Goal: Information Seeking & Learning: Understand process/instructions

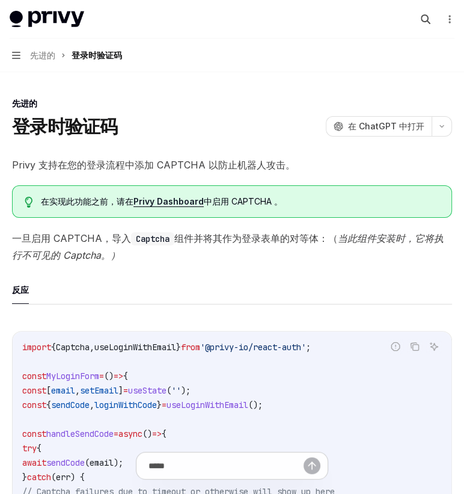
click at [431, 14] on icon "button" at bounding box center [426, 19] width 10 height 10
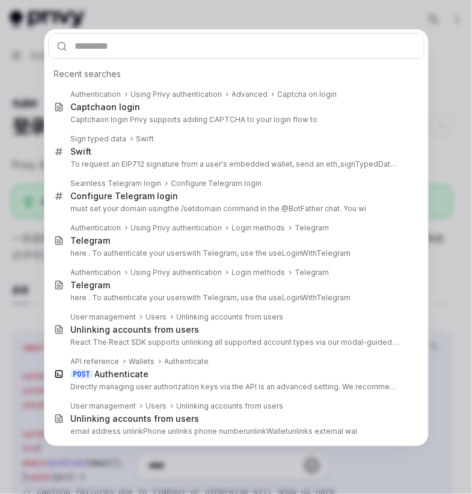
type input "**********"
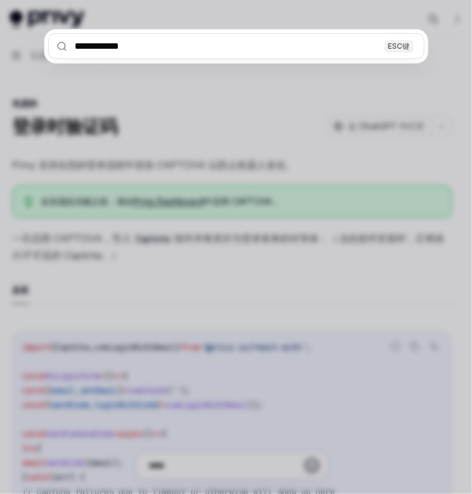
click at [276, 33] on input "**********" at bounding box center [236, 46] width 377 height 26
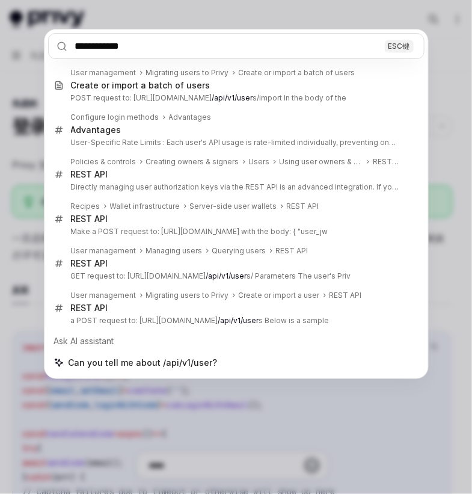
drag, startPoint x: 132, startPoint y: 29, endPoint x: 36, endPoint y: 29, distance: 95.7
click at [36, 29] on div "**********" at bounding box center [236, 247] width 472 height 494
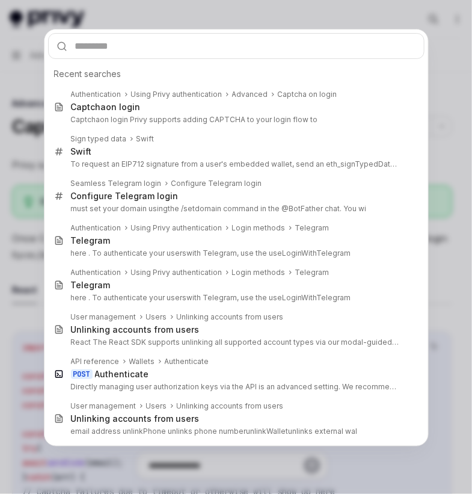
click at [182, 33] on input "text" at bounding box center [236, 46] width 377 height 26
type textarea "*"
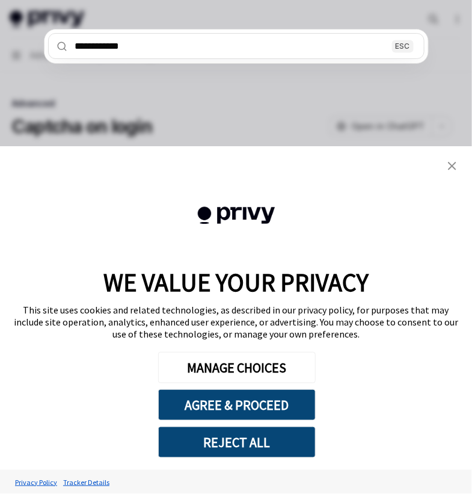
type input "**********"
click at [454, 160] on link "close banner" at bounding box center [452, 166] width 24 height 24
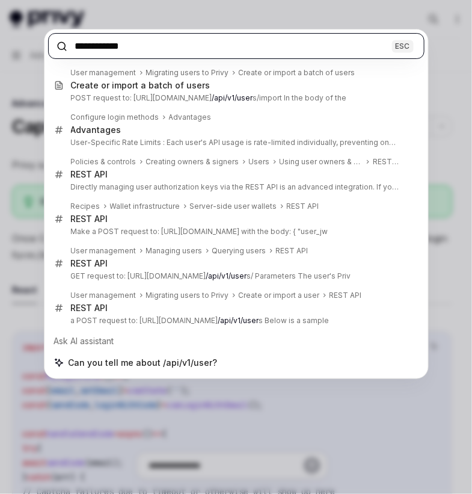
click at [113, 33] on input "**********" at bounding box center [236, 46] width 377 height 26
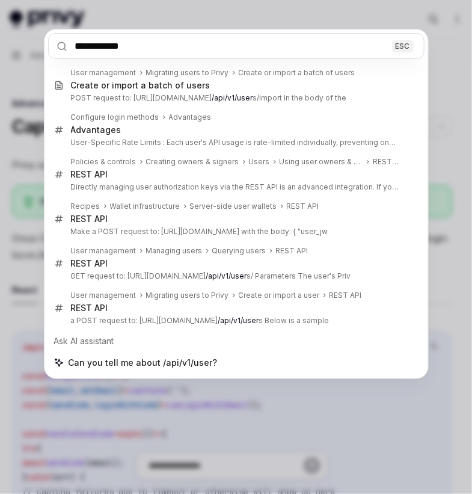
click at [139, 350] on div "**********" at bounding box center [236, 247] width 472 height 494
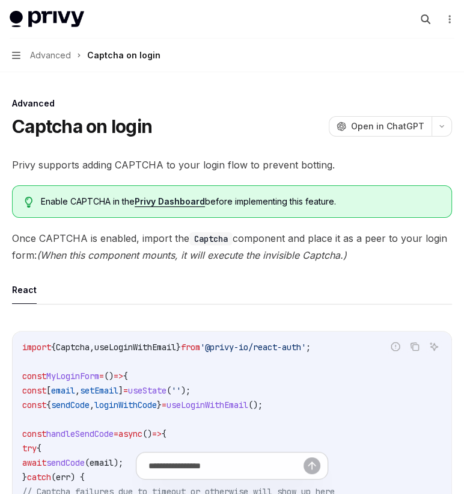
click at [431, 14] on icon "button" at bounding box center [426, 19] width 10 height 10
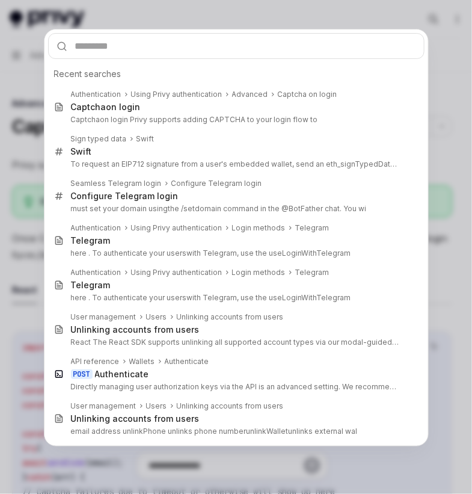
click at [150, 33] on input "text" at bounding box center [236, 46] width 377 height 26
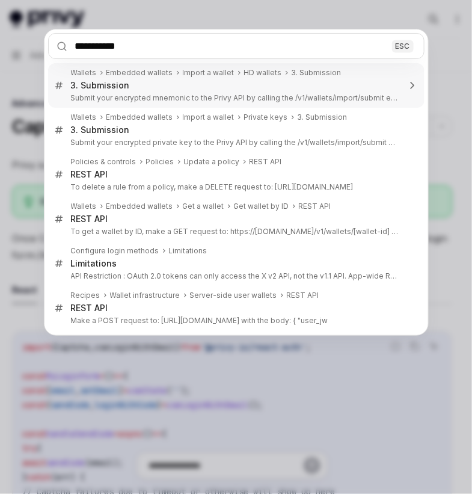
type input "**********"
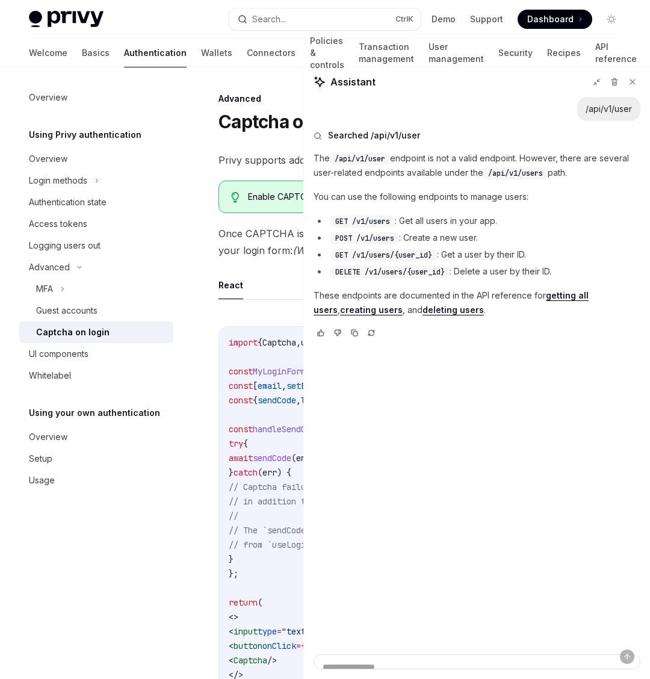
type textarea "*"
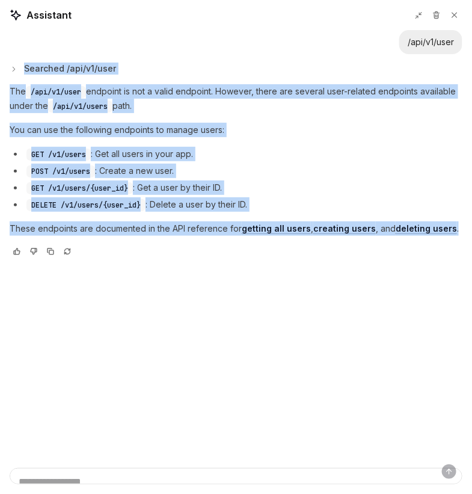
drag, startPoint x: 264, startPoint y: 125, endPoint x: 6, endPoint y: 45, distance: 270.2
click at [10, 54] on div "Searched /api/v1/user The /api/v1/user endpoint is not a valid endpoint. Howeve…" at bounding box center [236, 160] width 453 height 212
click at [264, 221] on p "These endpoints are documented in the API reference for getting all users , cre…" at bounding box center [236, 228] width 453 height 14
drag, startPoint x: 265, startPoint y: 131, endPoint x: 5, endPoint y: 59, distance: 270.3
click at [10, 59] on div "Searched /api/v1/user The /api/v1/user endpoint is not a valid endpoint. Howeve…" at bounding box center [236, 160] width 453 height 212
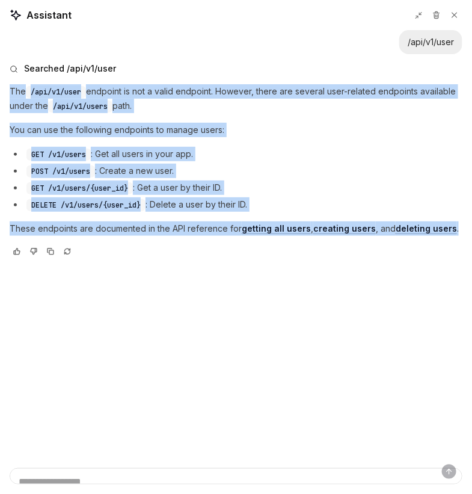
copy div "The /api/v1/user endpoint is not a valid endpoint. However, there are several u…"
click at [155, 181] on li "GET /v1/users/{user_id} : Get a user by their ID." at bounding box center [236, 188] width 453 height 14
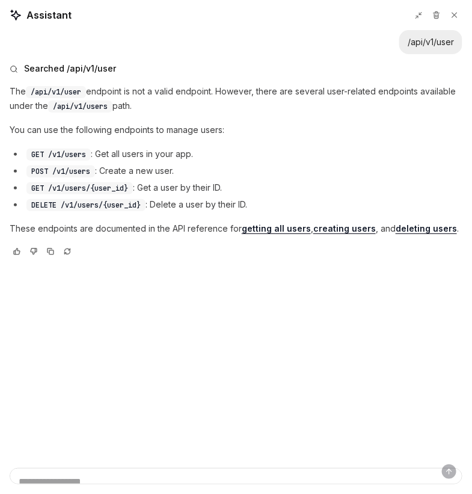
click at [242, 223] on link "getting all users" at bounding box center [276, 228] width 69 height 11
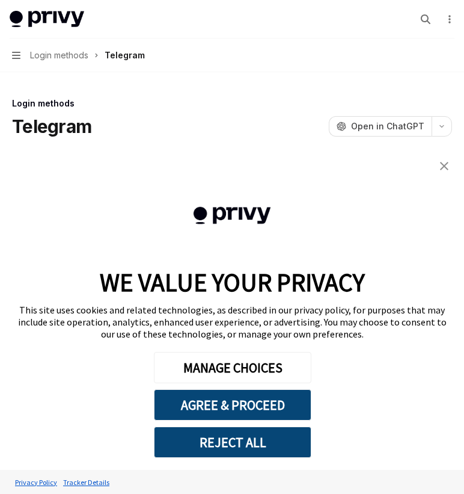
scroll to position [89, 0]
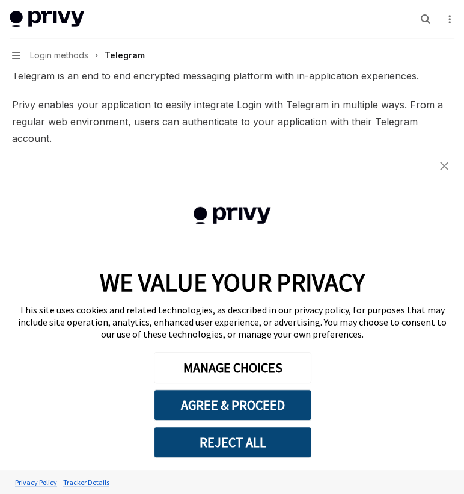
click at [442, 164] on img "close banner" at bounding box center [444, 166] width 8 height 8
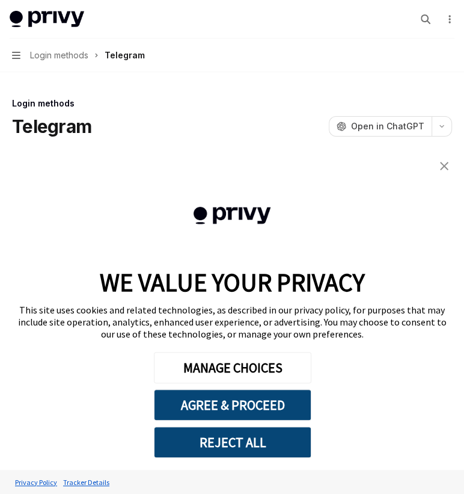
click at [443, 162] on img "close banner" at bounding box center [444, 166] width 8 height 8
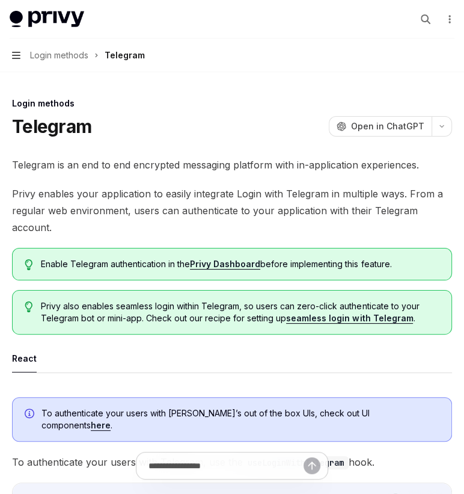
click at [12, 51] on icon "button" at bounding box center [16, 56] width 8 height 10
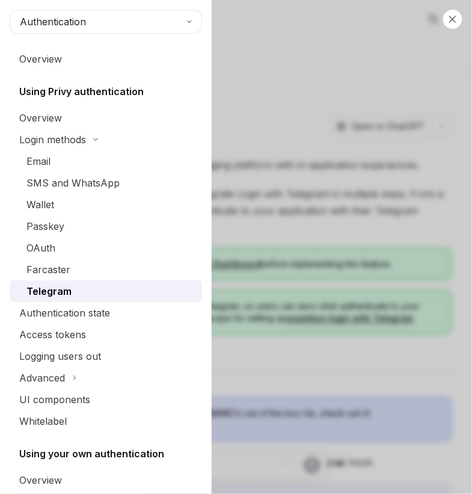
click at [177, 114] on div "Close navigation Authentication Overview Using Privy authentication Overview Lo…" at bounding box center [236, 247] width 472 height 494
type textarea "*"
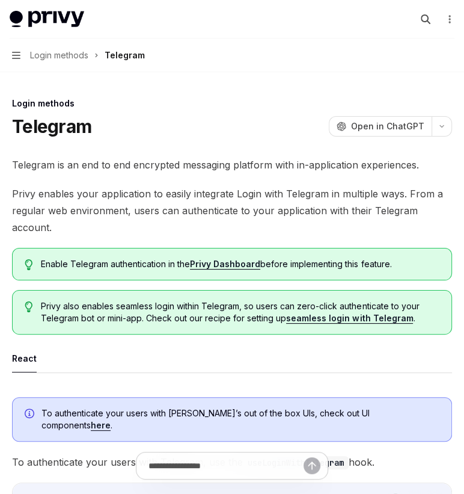
click at [431, 14] on icon "button" at bounding box center [426, 19] width 10 height 10
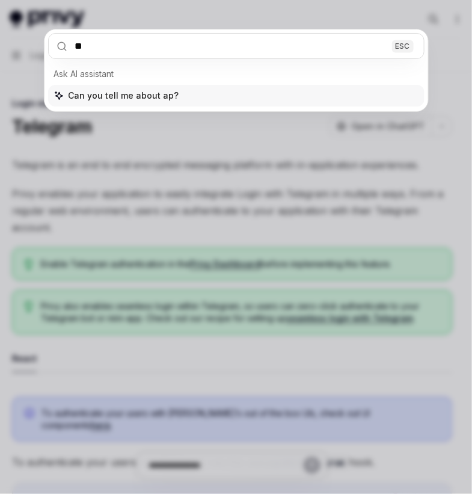
type input "***"
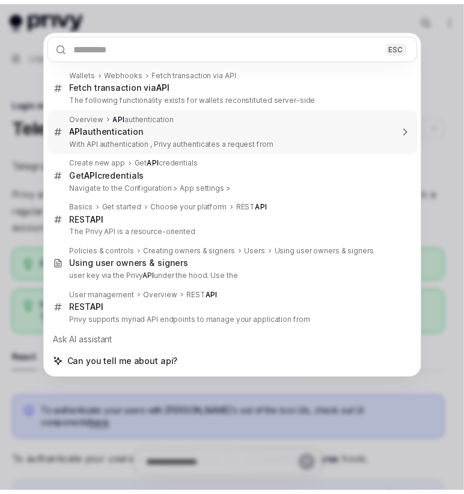
scroll to position [240, 0]
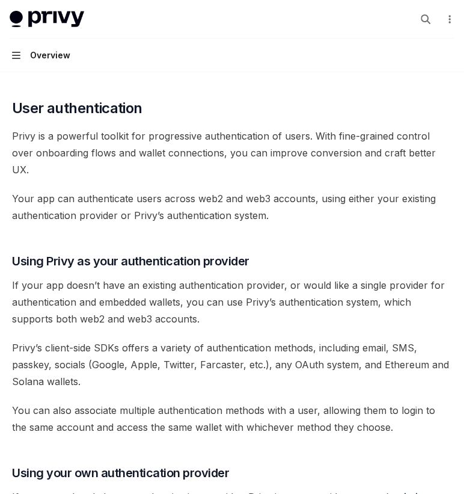
click at [12, 51] on icon "button" at bounding box center [16, 56] width 8 height 10
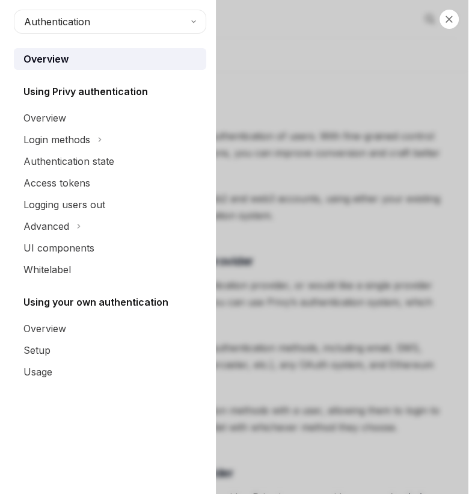
scroll to position [230, 0]
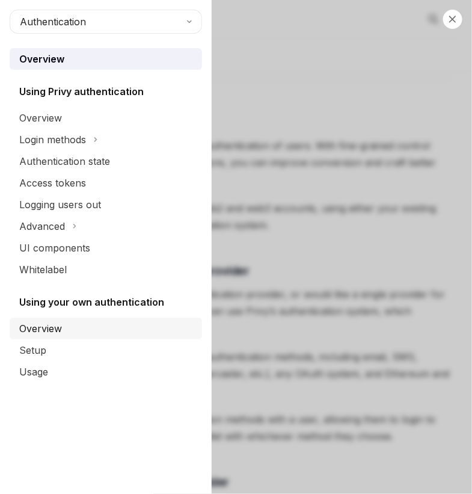
click at [48, 321] on div "Overview" at bounding box center [107, 328] width 176 height 14
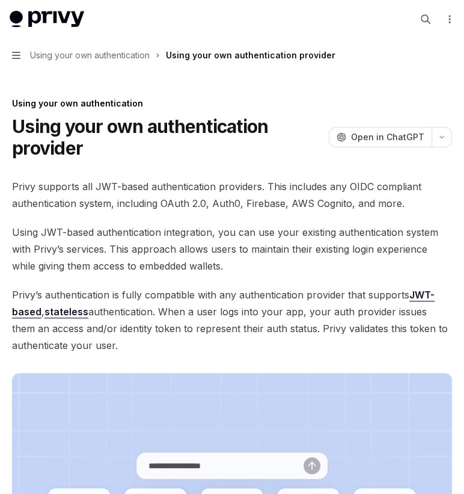
click at [8, 39] on button "Navigation Using your own authentication Using your own authentication provider" at bounding box center [232, 56] width 464 height 34
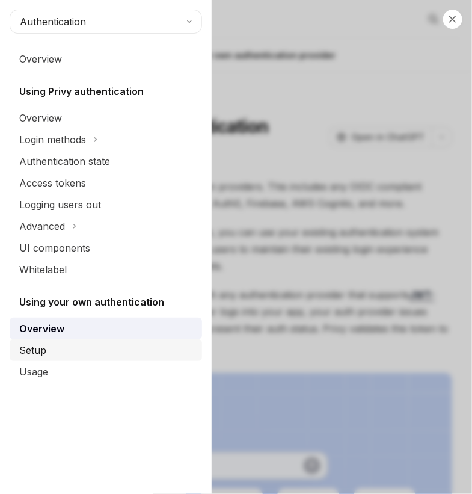
click at [37, 343] on div "Setup" at bounding box center [107, 350] width 176 height 14
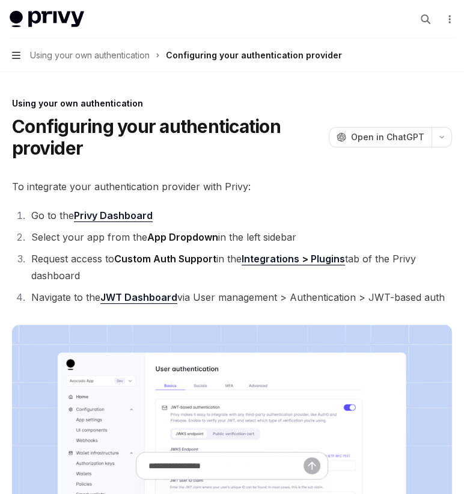
click at [12, 51] on icon "button" at bounding box center [16, 56] width 8 height 10
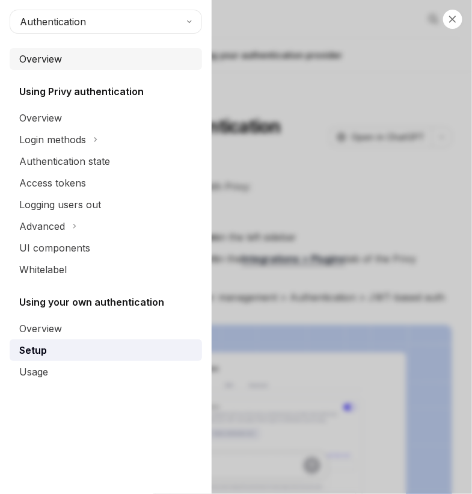
click at [57, 48] on link "Overview" at bounding box center [106, 59] width 193 height 22
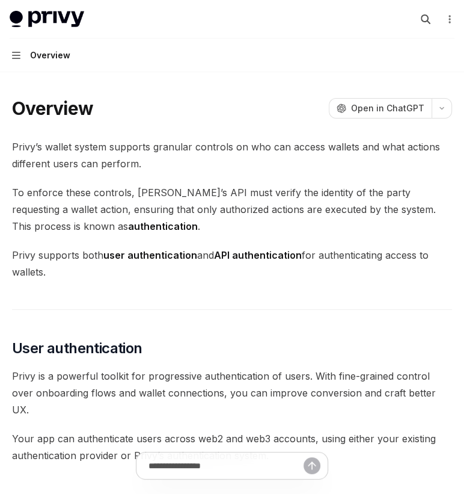
click at [431, 14] on icon "button" at bounding box center [426, 19] width 10 height 10
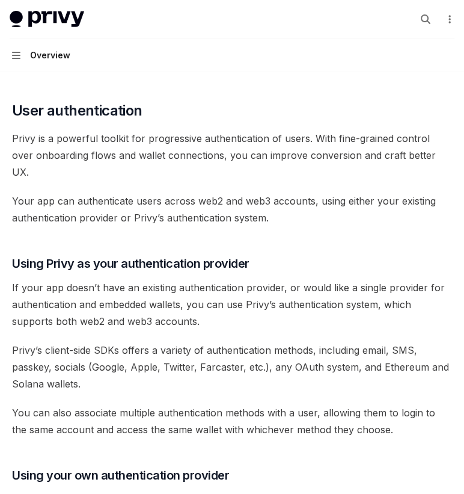
scroll to position [240, 0]
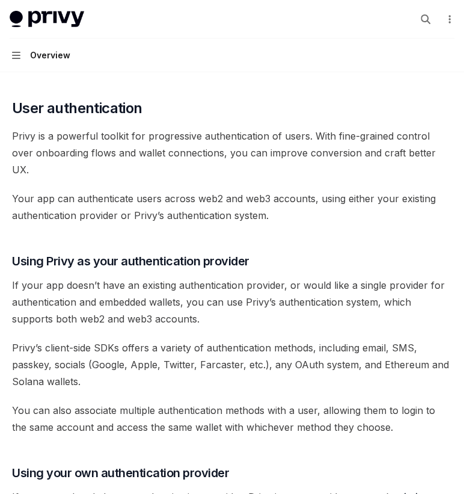
drag, startPoint x: 377, startPoint y: 228, endPoint x: 5, endPoint y: 189, distance: 373.9
copy div "With API authentication , Privy authenticates a request from your server direct…"
drag, startPoint x: 93, startPoint y: 179, endPoint x: 65, endPoint y: 178, distance: 27.7
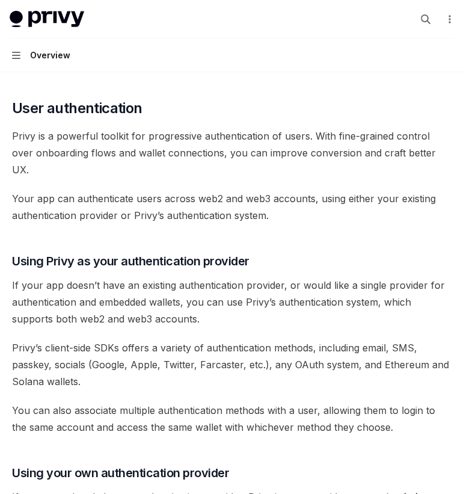
click at [6, 39] on button "Navigation Overview" at bounding box center [232, 56] width 464 height 34
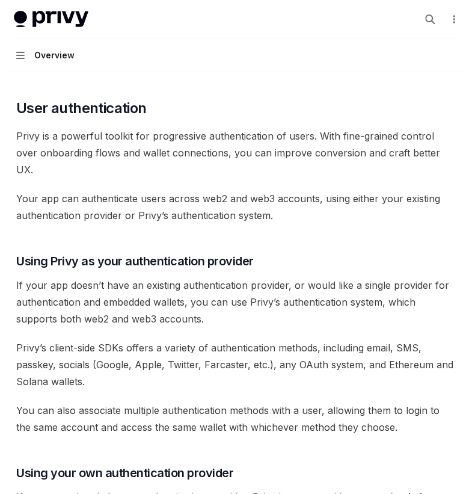
scroll to position [230, 0]
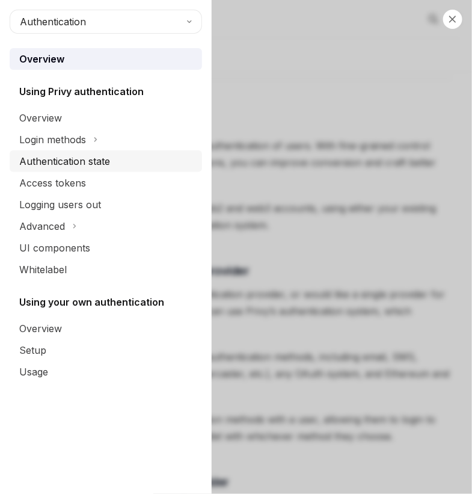
click at [62, 154] on div "Authentication state" at bounding box center [64, 161] width 91 height 14
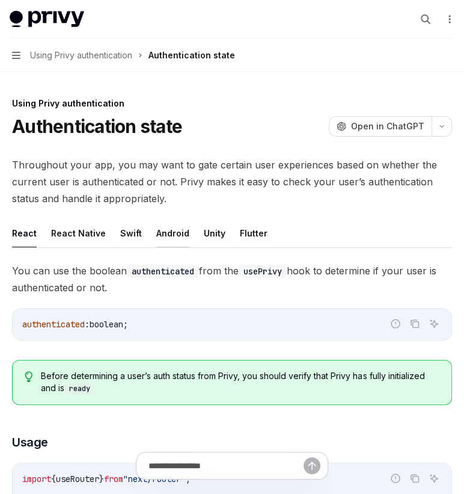
click at [156, 219] on button "Android" at bounding box center [172, 233] width 33 height 28
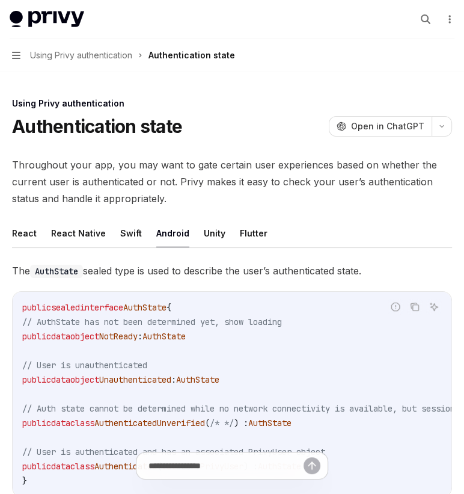
click at [204, 219] on button "Unity" at bounding box center [215, 233] width 22 height 28
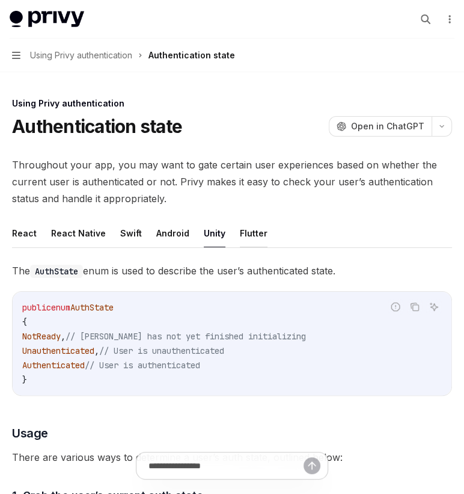
click at [240, 219] on button "Flutter" at bounding box center [254, 233] width 28 height 28
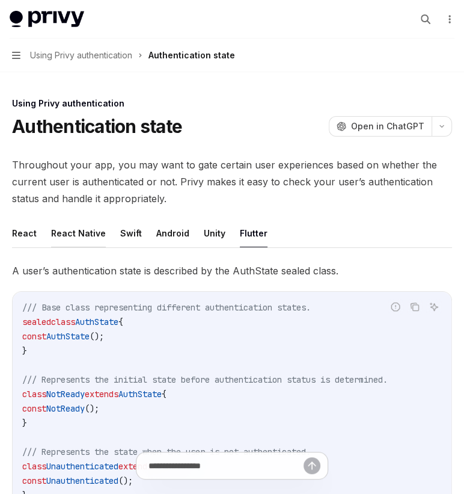
click at [51, 219] on button "React Native" at bounding box center [78, 233] width 55 height 28
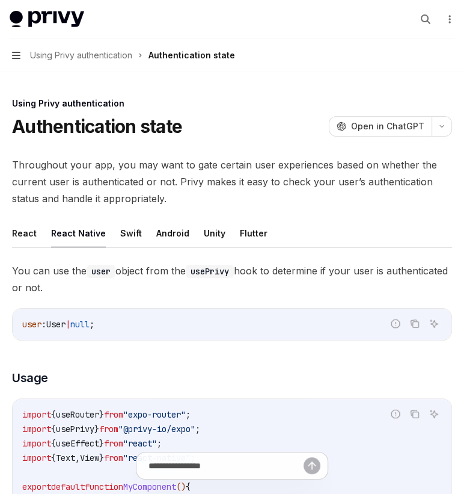
click at [12, 51] on icon "button" at bounding box center [16, 56] width 8 height 10
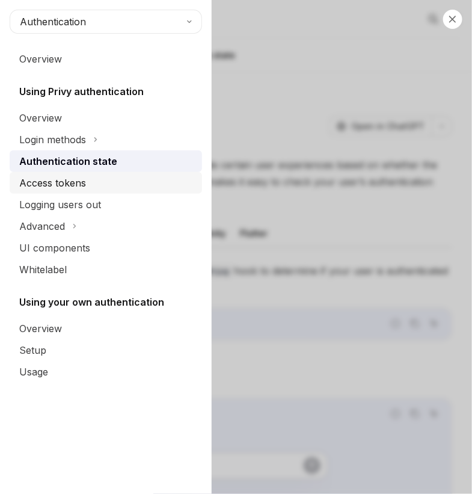
click at [55, 176] on div "Access tokens" at bounding box center [52, 183] width 67 height 14
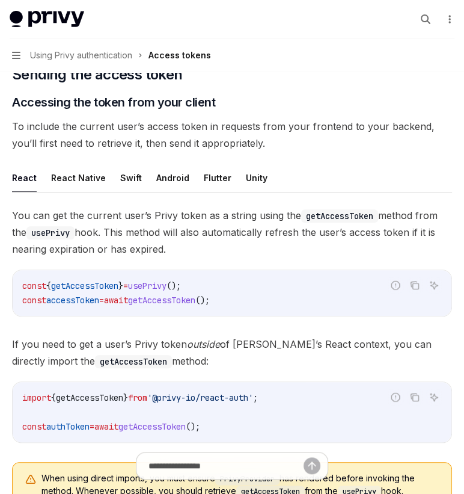
scroll to position [492, 0]
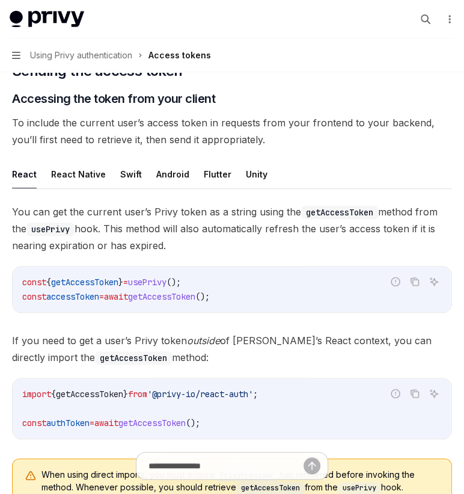
type textarea "*"
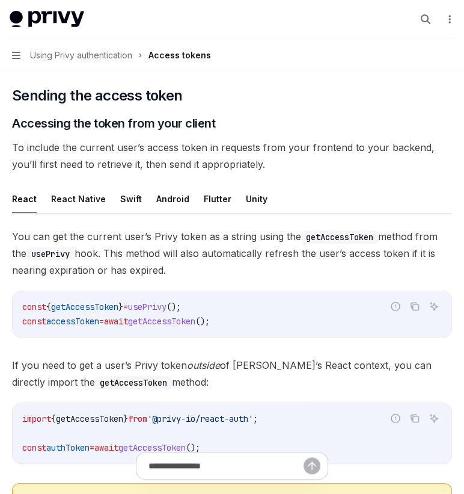
scroll to position [383, 0]
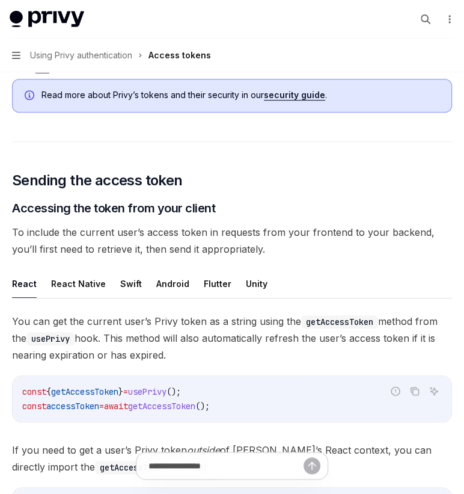
drag, startPoint x: 85, startPoint y: 292, endPoint x: 37, endPoint y: 292, distance: 48.7
copy span "your-api-endpoint"
drag, startPoint x: 194, startPoint y: 149, endPoint x: 33, endPoint y: 146, distance: 160.7
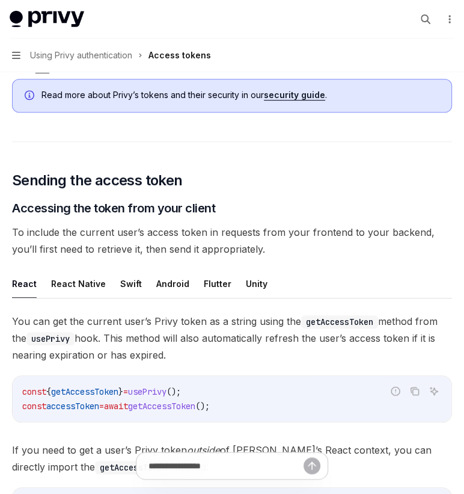
drag, startPoint x: 322, startPoint y: 188, endPoint x: 7, endPoint y: 187, distance: 314.7
copy span "When sending requests to your backend, here’s how you can include the access to…"
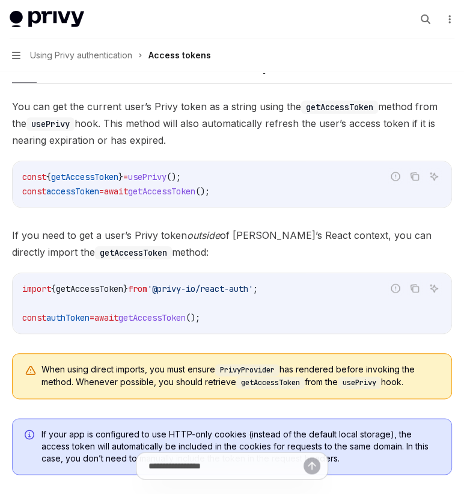
scroll to position [602, 0]
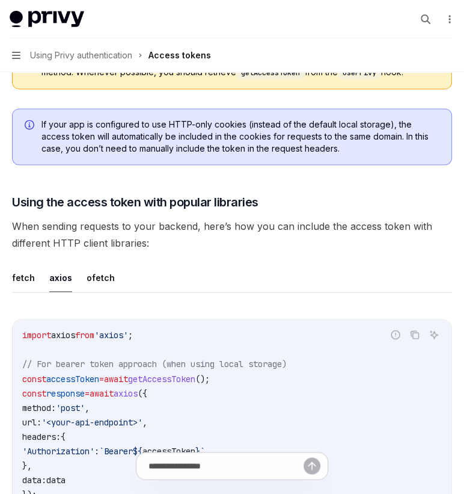
scroll to position [930, 0]
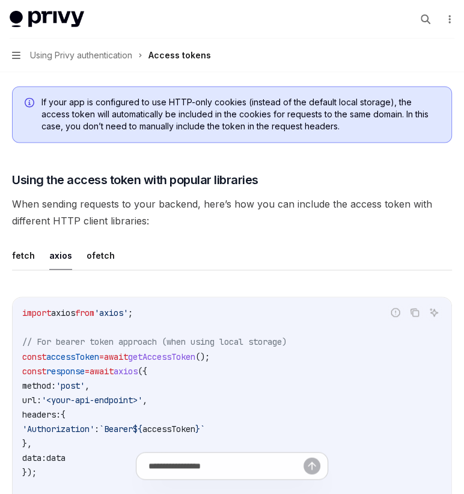
drag, startPoint x: 120, startPoint y: 268, endPoint x: 159, endPoint y: 270, distance: 39.7
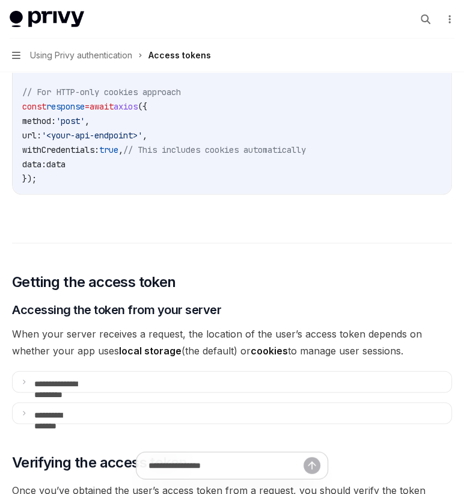
scroll to position [1367, 0]
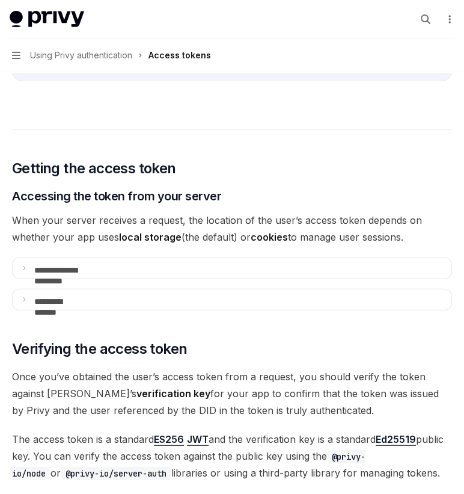
scroll to position [1492, 0]
